Goal: Entertainment & Leisure: Consume media (video, audio)

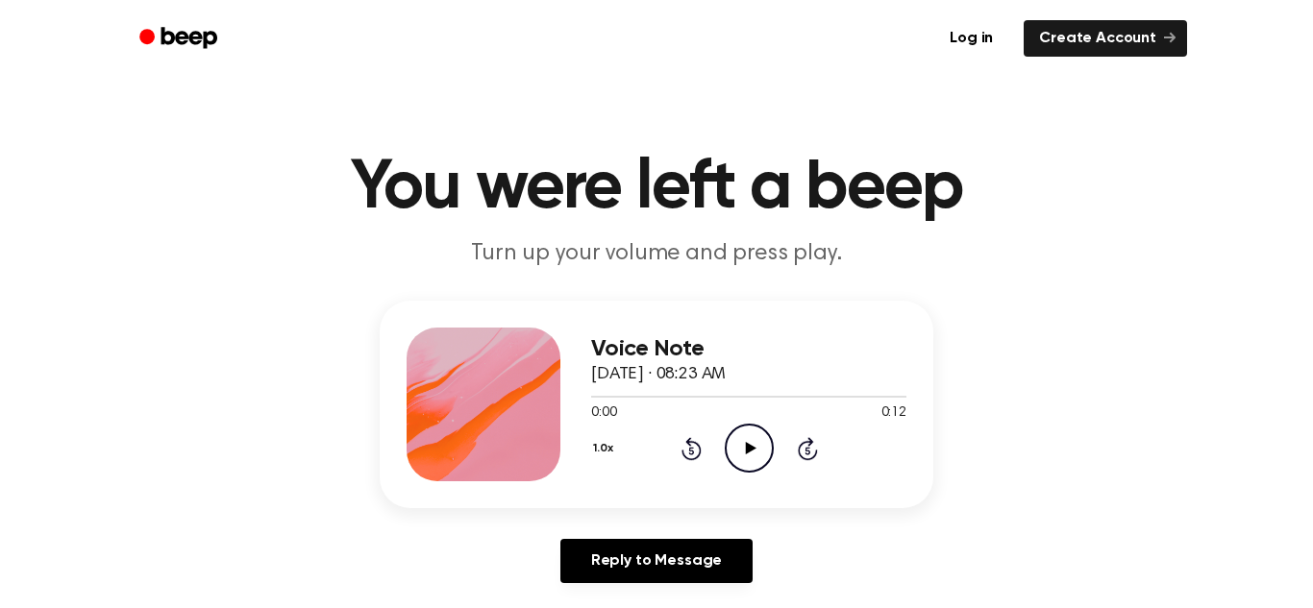
click at [746, 461] on icon "Play Audio" at bounding box center [749, 448] width 49 height 49
click at [745, 455] on icon "Play Audio" at bounding box center [749, 448] width 49 height 49
click at [734, 446] on icon "Play Audio" at bounding box center [749, 448] width 49 height 49
click at [740, 449] on icon "Play Audio" at bounding box center [749, 448] width 49 height 49
click at [746, 456] on icon "Play Audio" at bounding box center [749, 448] width 49 height 49
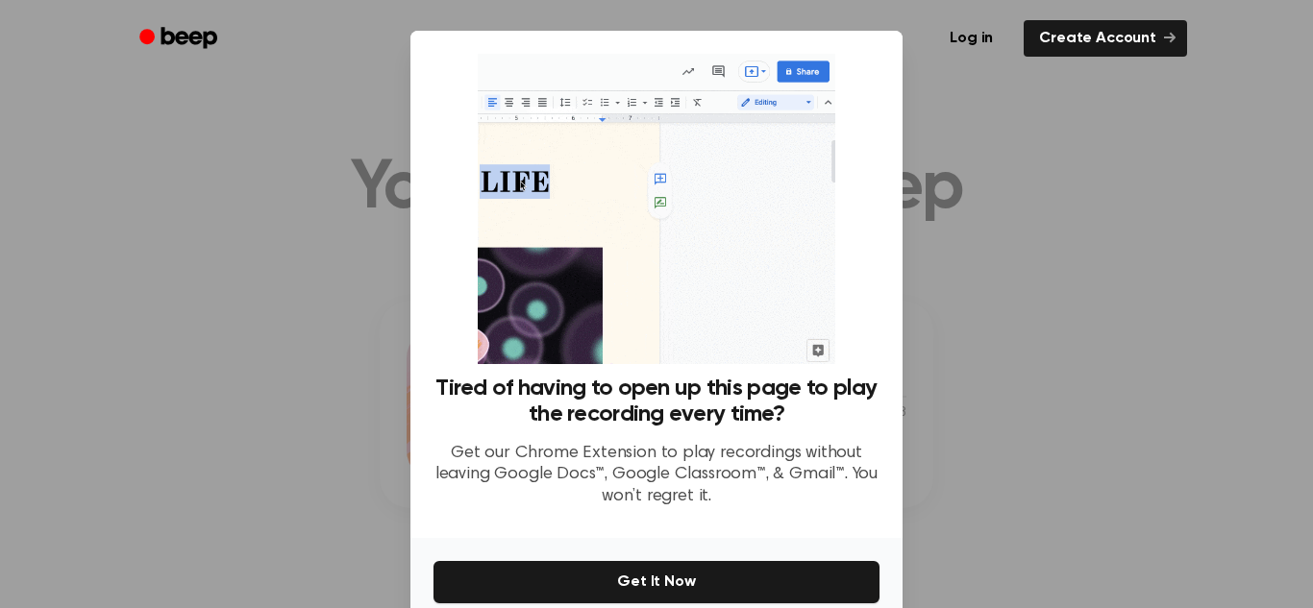
click at [1085, 265] on div at bounding box center [656, 304] width 1313 height 608
click at [540, 122] on img at bounding box center [656, 209] width 357 height 310
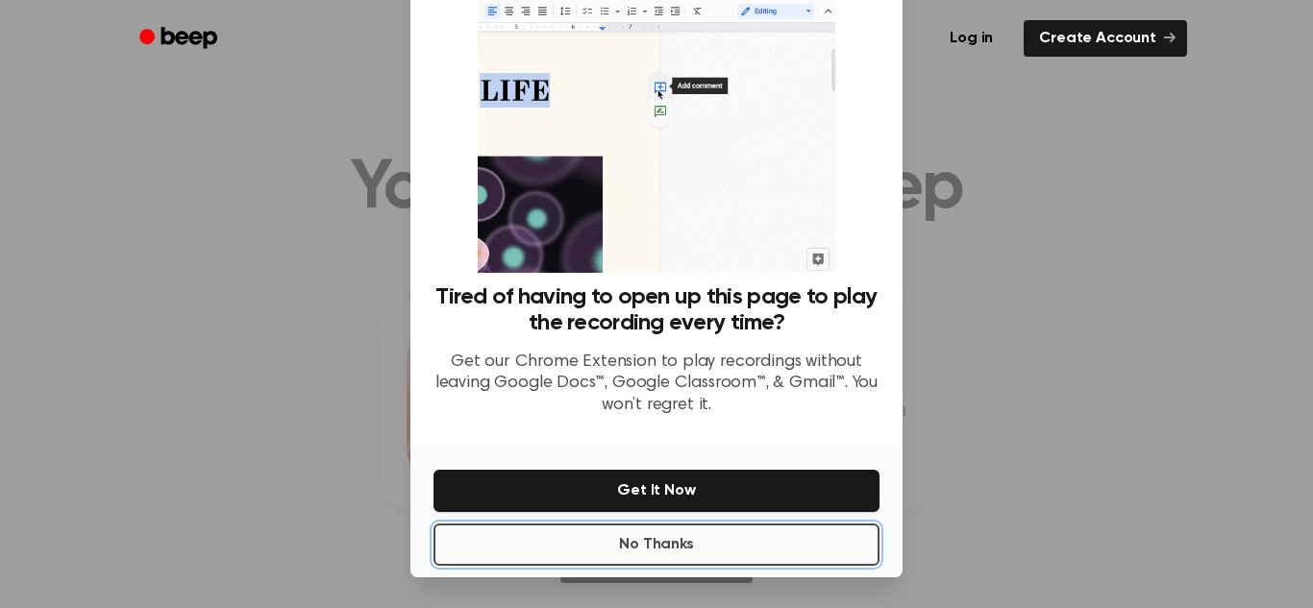
click at [610, 541] on button "No Thanks" at bounding box center [656, 545] width 446 height 42
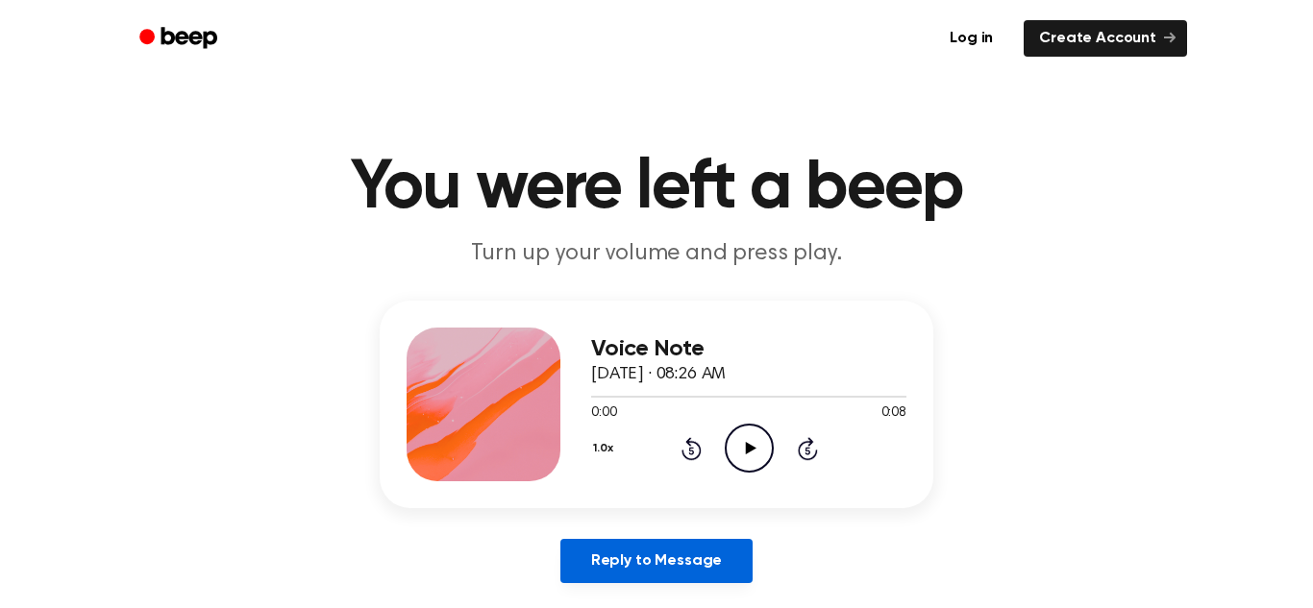
click at [643, 563] on link "Reply to Message" at bounding box center [656, 561] width 192 height 44
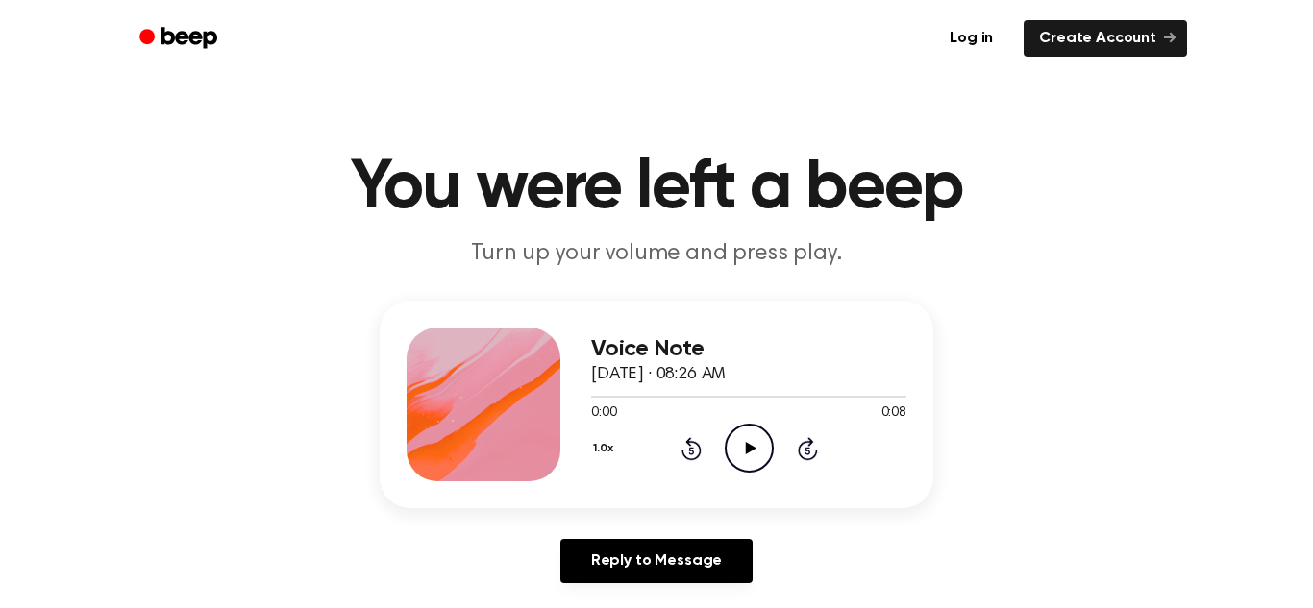
click at [760, 470] on icon "Play Audio" at bounding box center [749, 448] width 49 height 49
click at [754, 456] on icon "Play Audio" at bounding box center [749, 448] width 49 height 49
click at [753, 450] on icon "Play Audio" at bounding box center [749, 448] width 49 height 49
click at [753, 450] on icon "Pause Audio" at bounding box center [749, 448] width 49 height 49
click at [753, 450] on icon "Play Audio" at bounding box center [749, 448] width 49 height 49
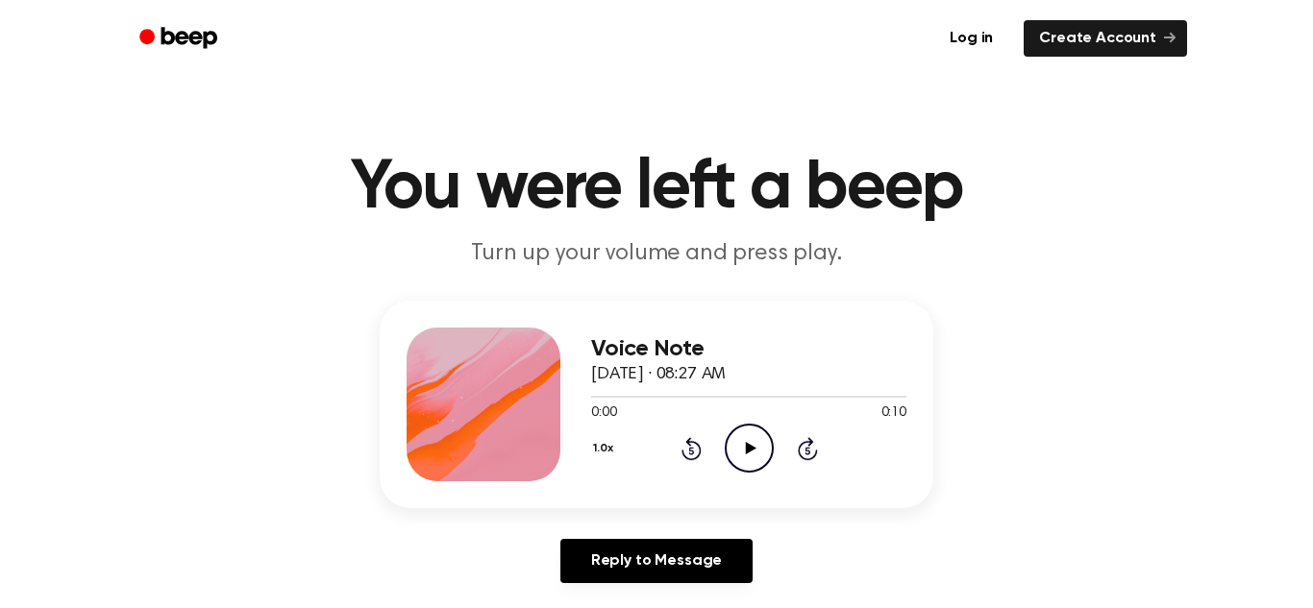
click at [748, 454] on icon "Play Audio" at bounding box center [749, 448] width 49 height 49
click at [748, 454] on icon "Pause Audio" at bounding box center [749, 448] width 49 height 49
click at [748, 454] on icon "Play Audio" at bounding box center [749, 448] width 49 height 49
click at [748, 454] on icon "Pause Audio" at bounding box center [749, 448] width 49 height 49
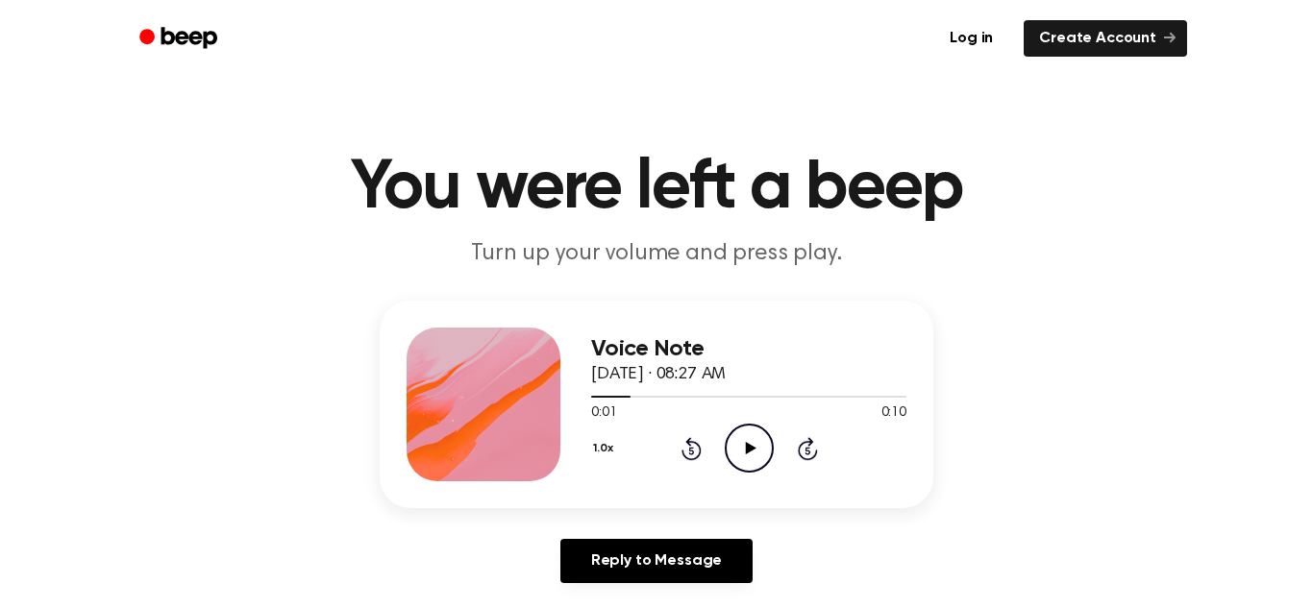
click at [769, 436] on circle at bounding box center [749, 448] width 47 height 47
click at [748, 447] on icon at bounding box center [750, 448] width 11 height 12
click at [748, 447] on icon "Pause Audio" at bounding box center [749, 448] width 49 height 49
click at [748, 447] on icon at bounding box center [750, 448] width 11 height 12
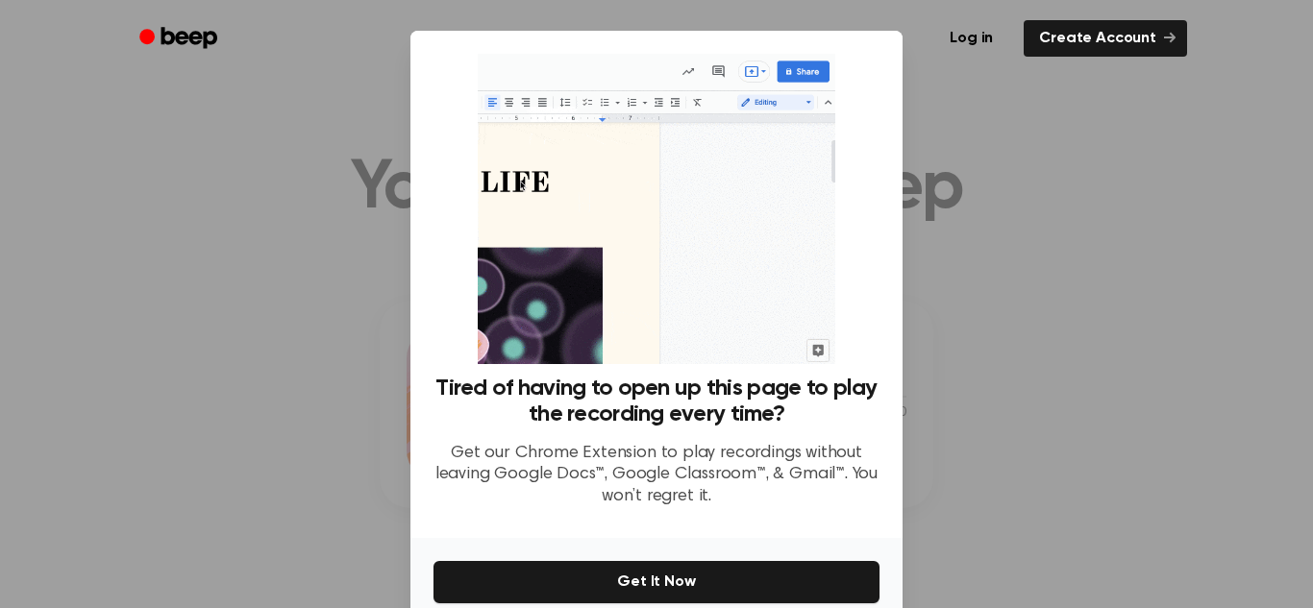
scroll to position [91, 0]
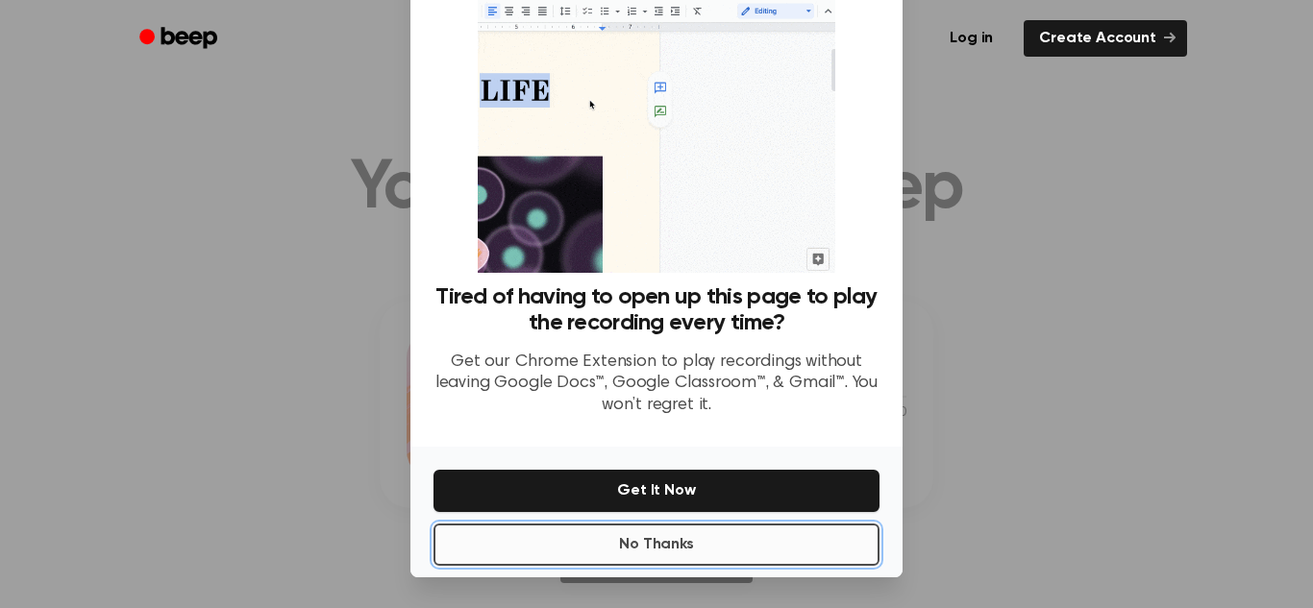
click at [751, 560] on button "No Thanks" at bounding box center [656, 545] width 446 height 42
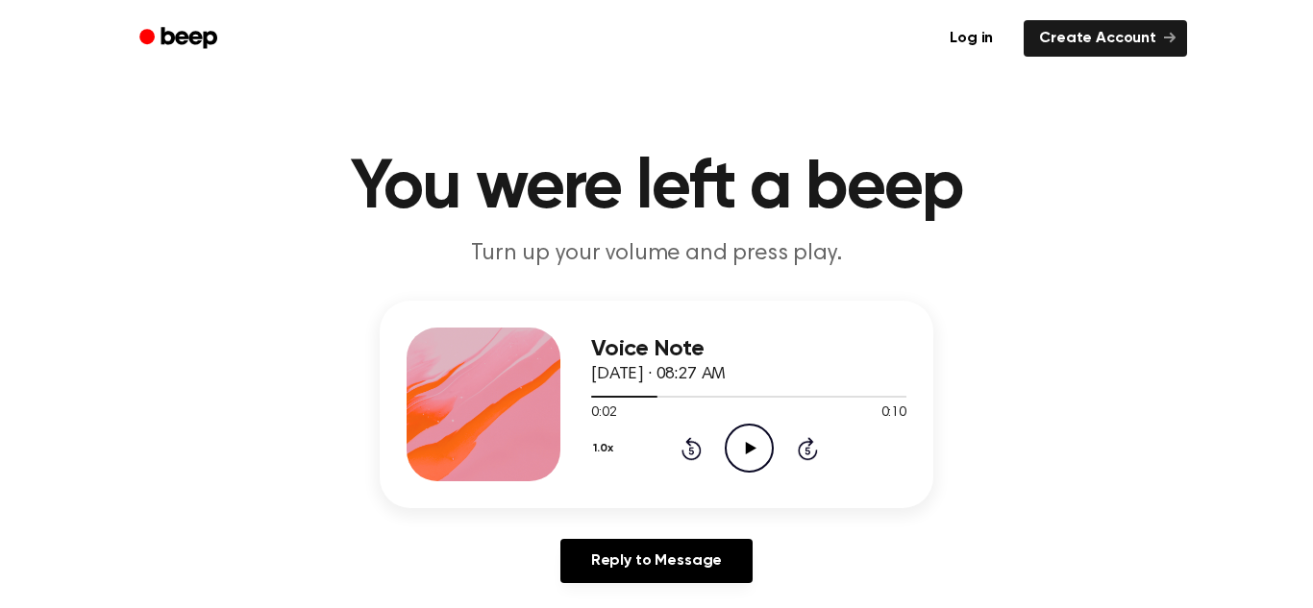
click at [757, 434] on icon "Play Audio" at bounding box center [749, 448] width 49 height 49
